Goal: Task Accomplishment & Management: Manage account settings

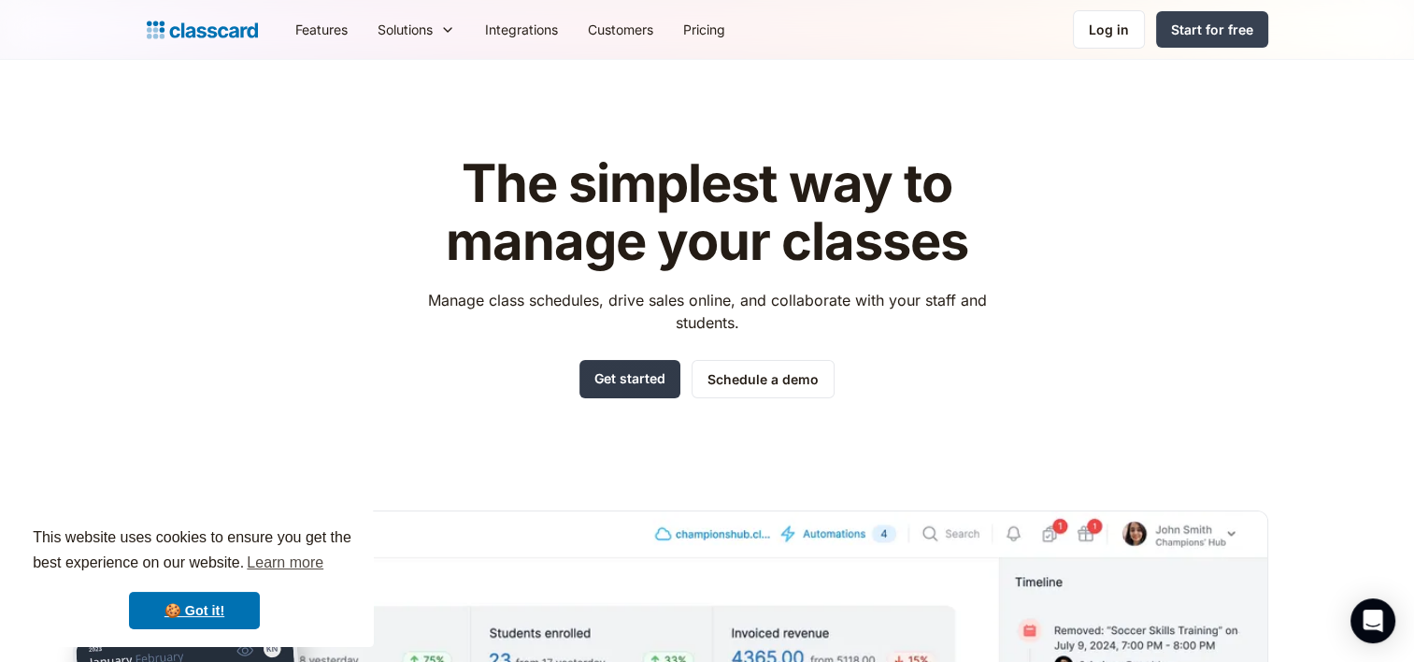
click at [602, 372] on link "Get started" at bounding box center [629, 379] width 101 height 38
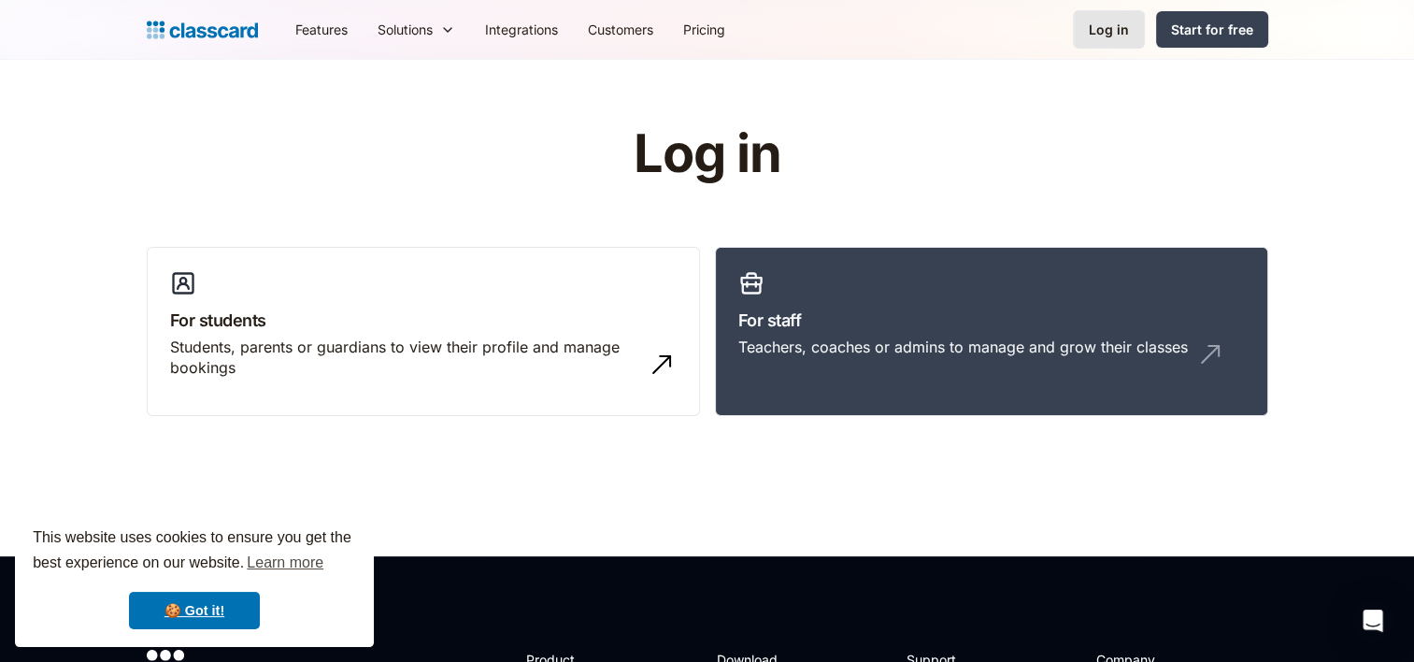
click at [1118, 35] on div "Log in" at bounding box center [1109, 30] width 40 height 20
click at [1120, 23] on div "Log in" at bounding box center [1109, 30] width 40 height 20
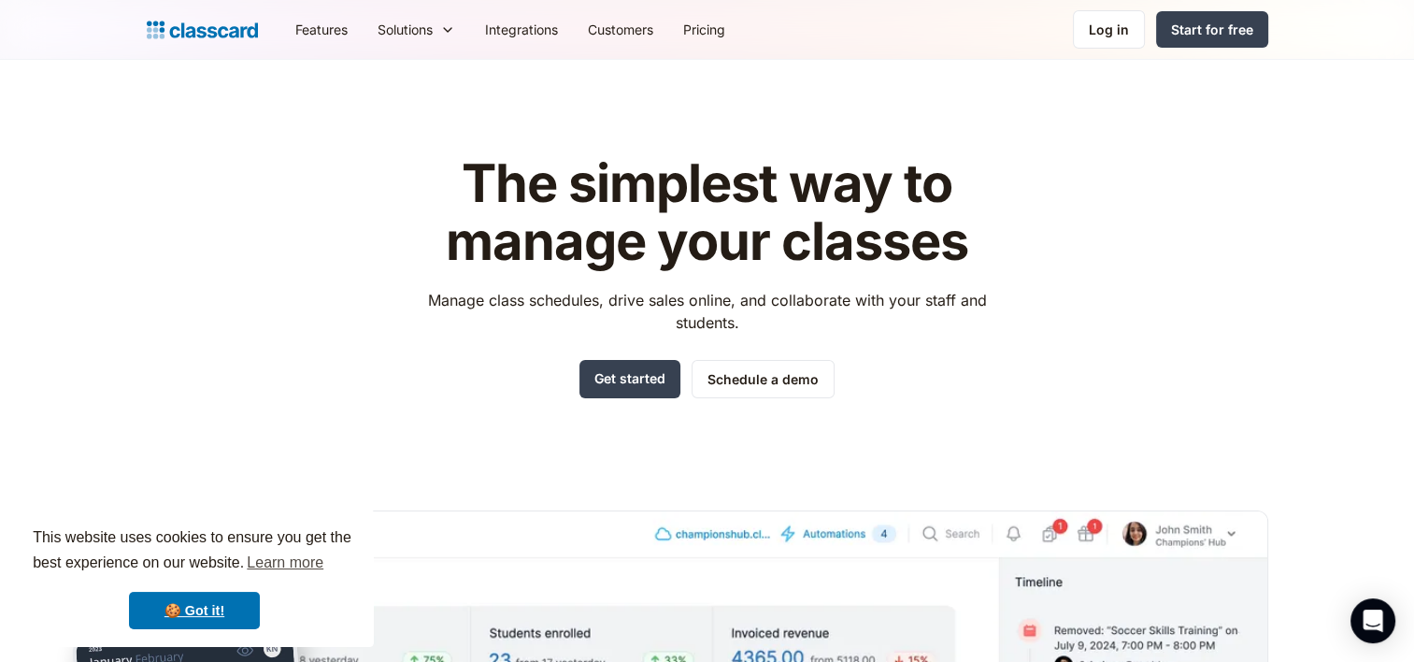
click at [626, 357] on div "The simplest way to manage your classes Manage class schedules, drive sales onl…" at bounding box center [707, 276] width 594 height 243
click at [624, 370] on link "Get started" at bounding box center [629, 379] width 101 height 38
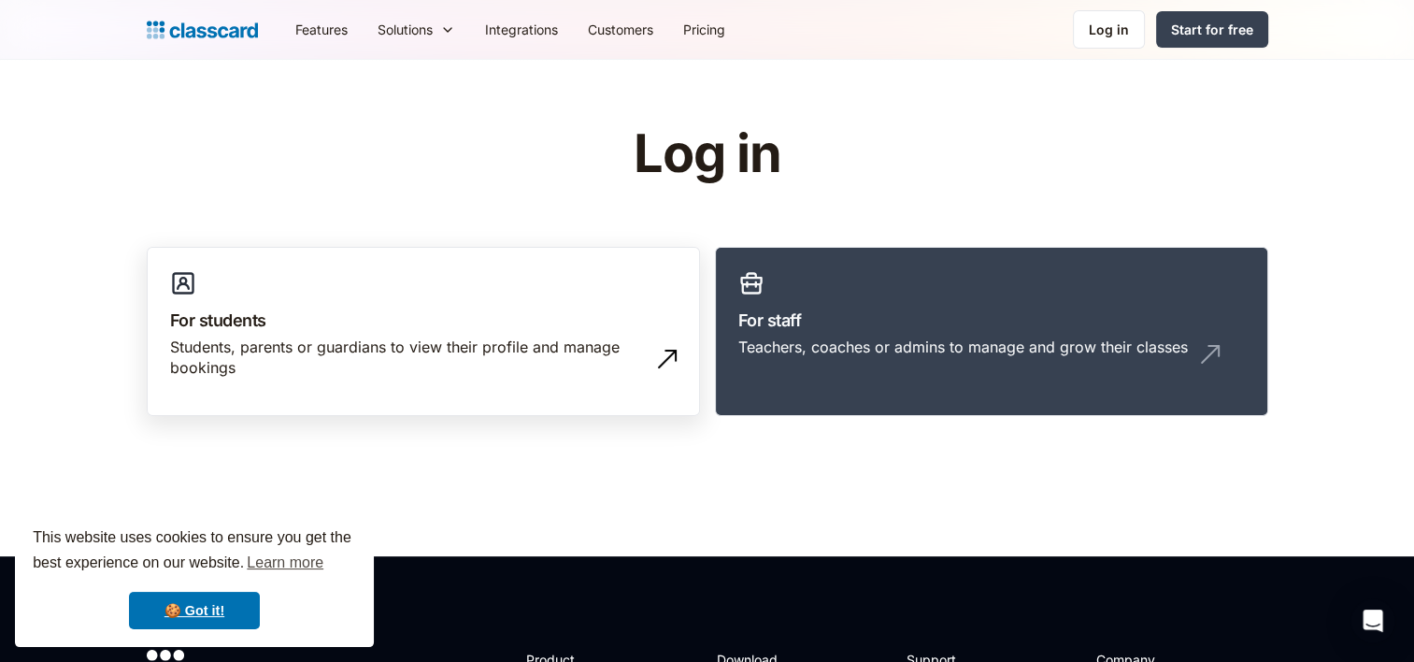
click at [447, 310] on h3 "For students" at bounding box center [423, 320] width 507 height 25
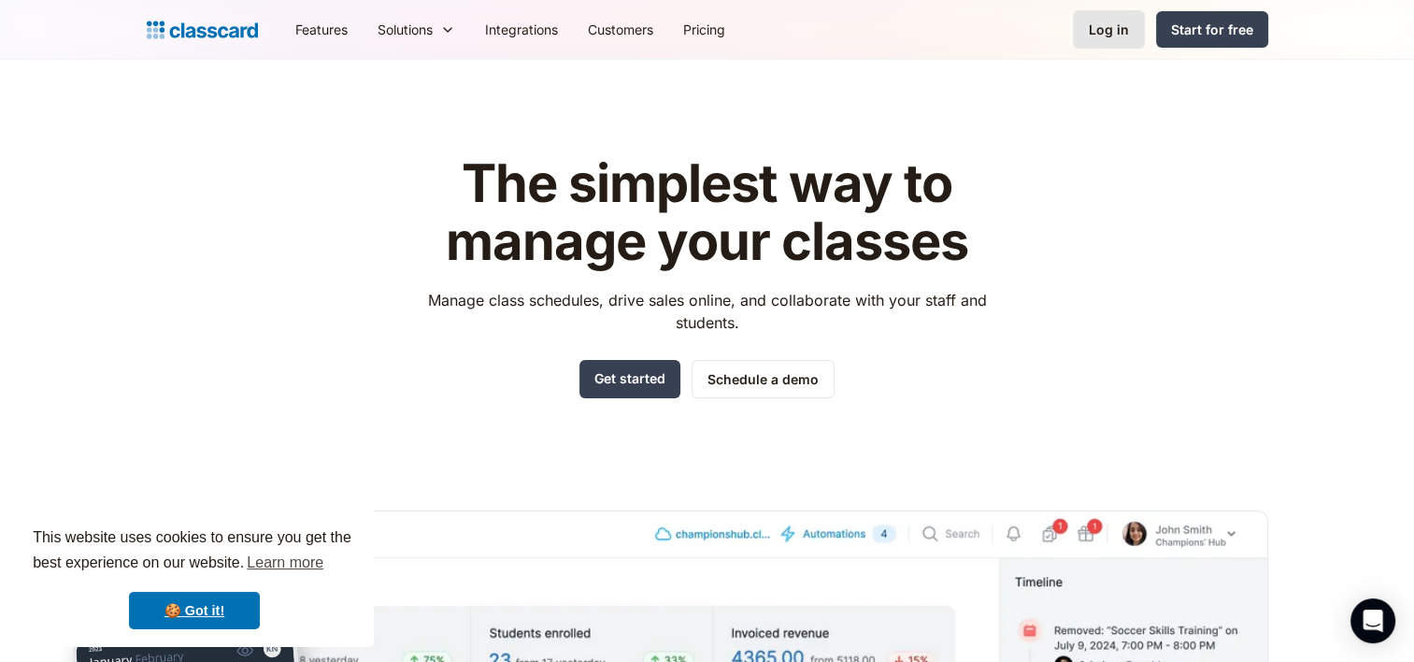
click at [1088, 29] on link "Log in" at bounding box center [1109, 29] width 72 height 38
